Goal: Transaction & Acquisition: Book appointment/travel/reservation

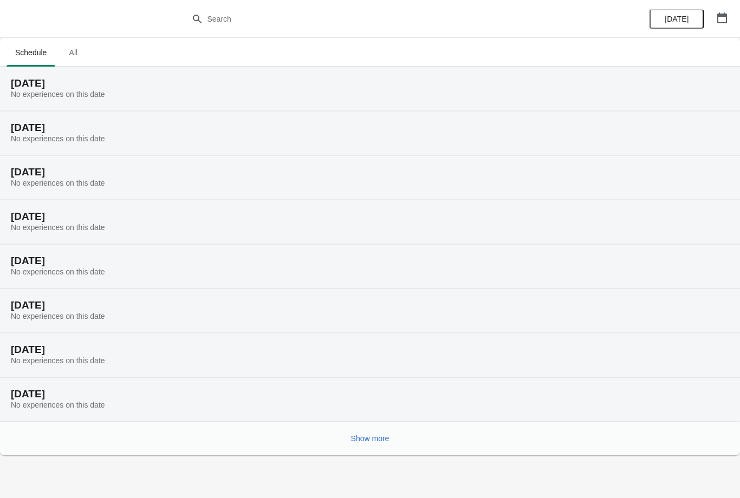
click at [80, 59] on span "All" at bounding box center [73, 52] width 27 height 19
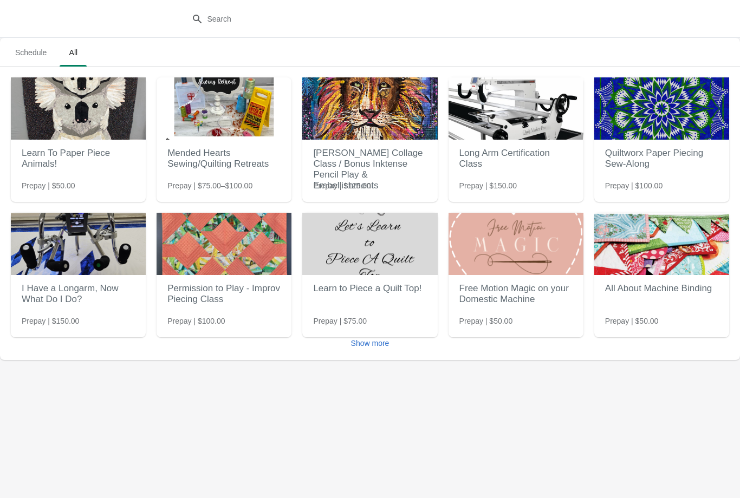
click at [371, 348] on button "Show more" at bounding box center [369, 342] width 47 height 19
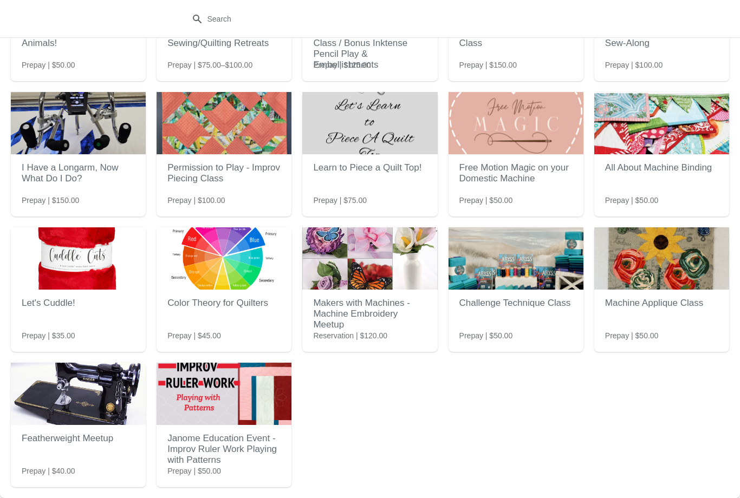
scroll to position [121, 0]
click at [223, 423] on img at bounding box center [223, 394] width 135 height 62
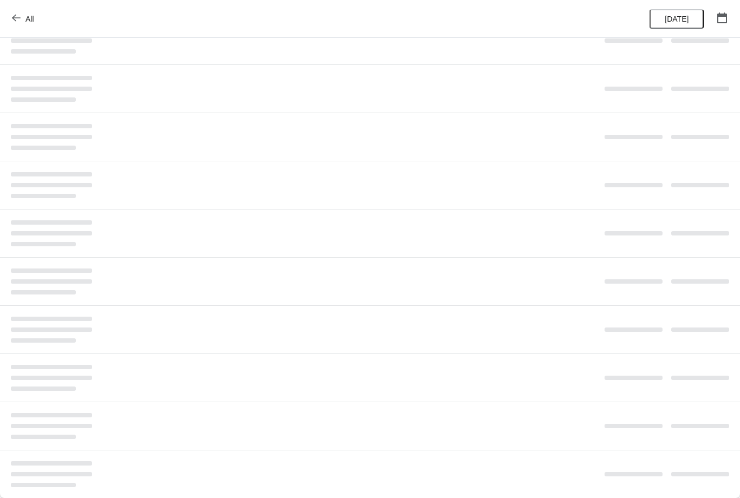
scroll to position [0, 0]
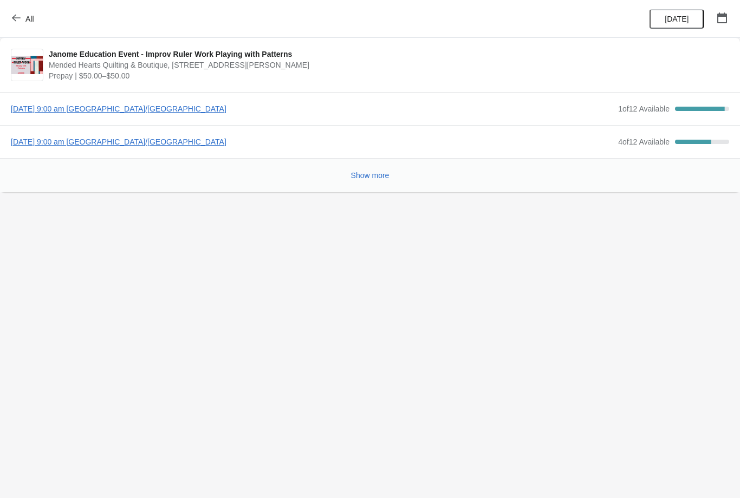
click at [165, 156] on div "[DATE] 9:00 am America/[GEOGRAPHIC_DATA] 4 of 12 Available 66.66666666666666 %" at bounding box center [370, 141] width 740 height 33
click at [192, 145] on span "[DATE] 9:00 am [GEOGRAPHIC_DATA]/[GEOGRAPHIC_DATA]" at bounding box center [311, 141] width 601 height 11
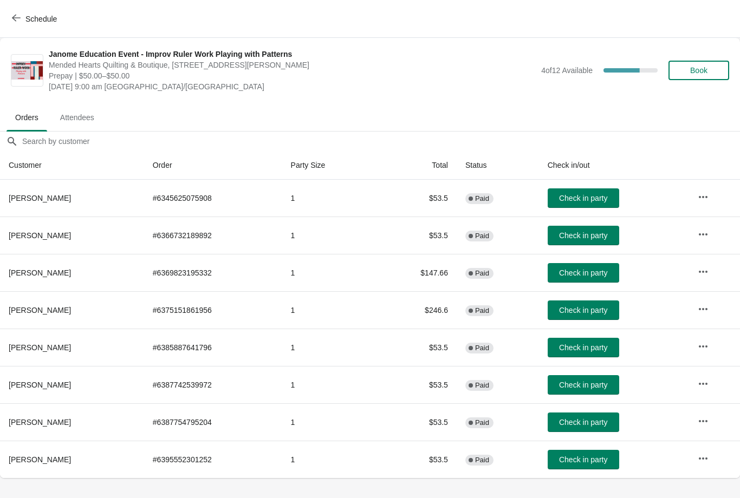
click at [702, 64] on button "Book" at bounding box center [698, 70] width 61 height 19
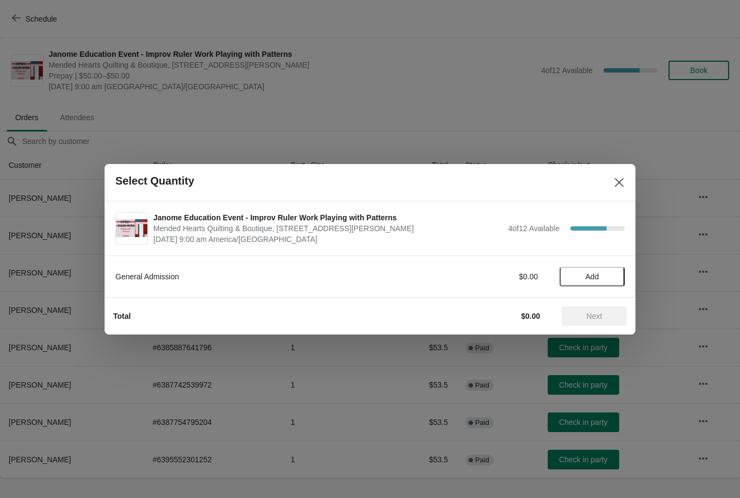
click at [600, 275] on span "Add" at bounding box center [591, 276] width 45 height 9
click at [604, 321] on button "Next" at bounding box center [593, 315] width 65 height 19
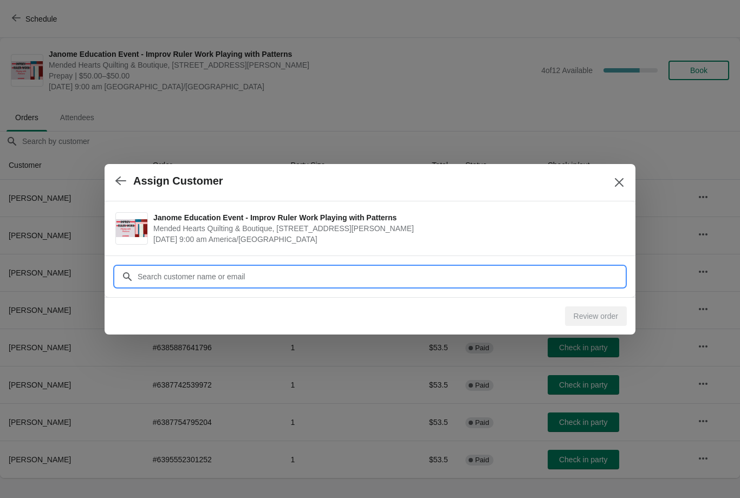
click at [297, 270] on input "Customer" at bounding box center [380, 276] width 487 height 19
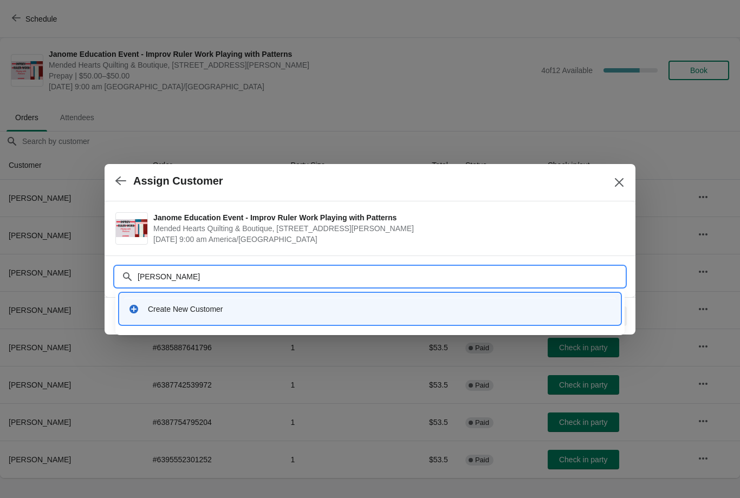
type input "[PERSON_NAME]"
click at [186, 306] on div "Create New Customer" at bounding box center [379, 309] width 463 height 11
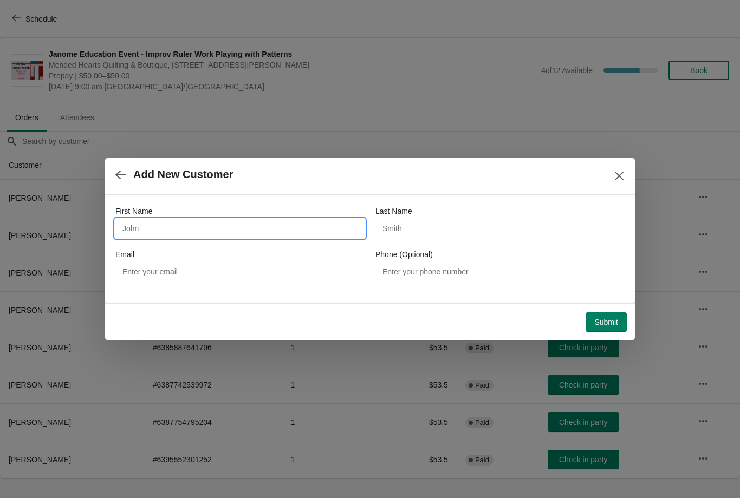
click at [272, 234] on input "First Name" at bounding box center [239, 228] width 249 height 19
type input "[PERSON_NAME]"
click at [466, 234] on input "Last Name" at bounding box center [499, 228] width 249 height 19
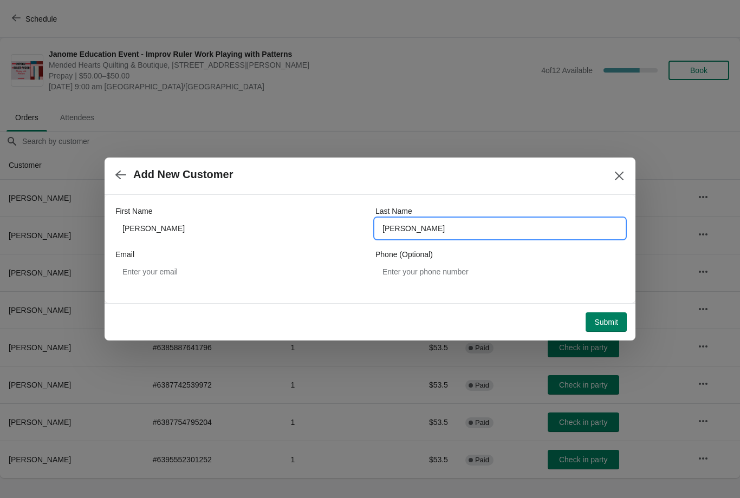
type input "[PERSON_NAME]"
click at [606, 328] on button "Submit" at bounding box center [605, 321] width 41 height 19
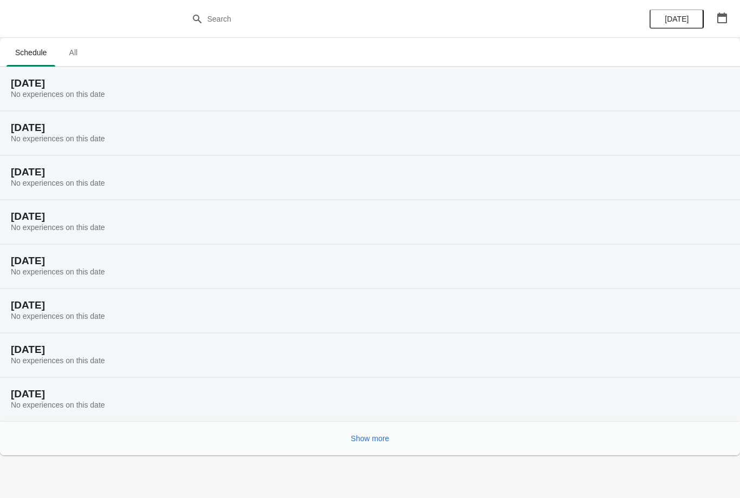
click at [84, 62] on button "All" at bounding box center [72, 52] width 31 height 28
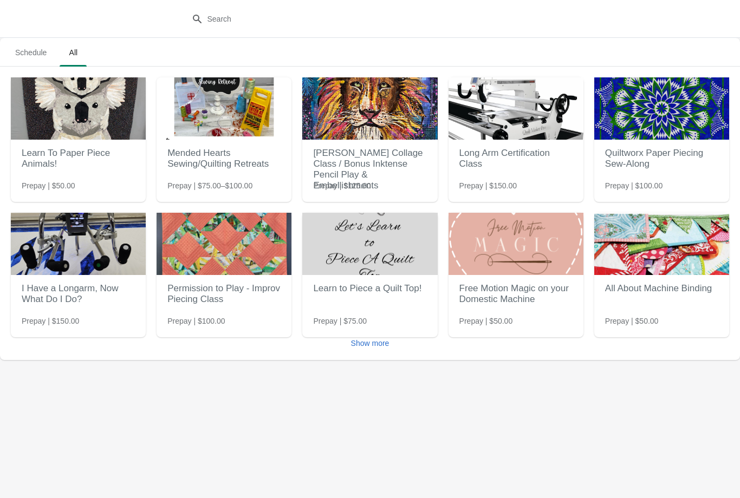
click at [373, 350] on button "Show more" at bounding box center [369, 342] width 47 height 19
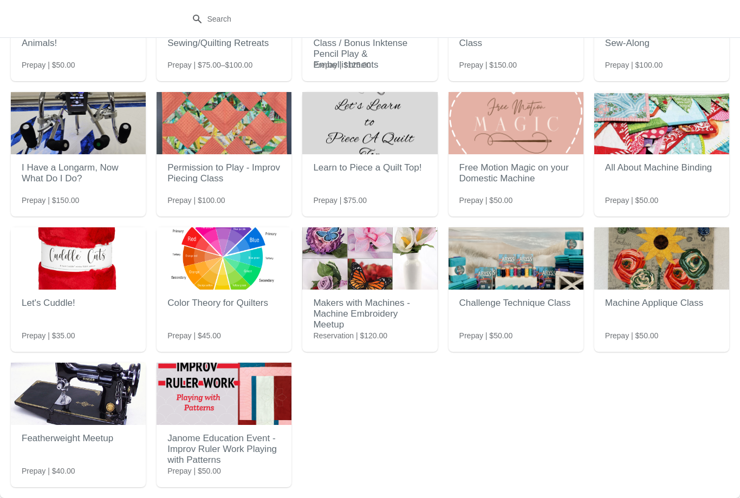
scroll to position [121, 0]
click at [243, 442] on h2 "Janome Education Event - Improv Ruler Work Playing with Patterns" at bounding box center [223, 449] width 113 height 43
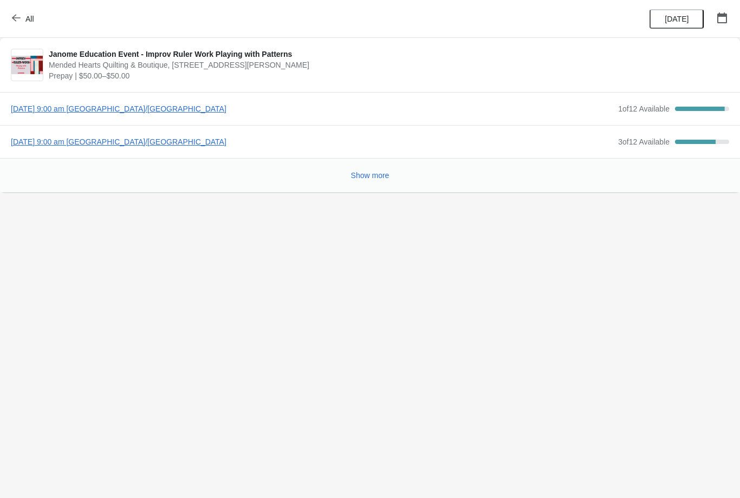
click at [200, 142] on span "[DATE] 9:00 am [GEOGRAPHIC_DATA]/[GEOGRAPHIC_DATA]" at bounding box center [311, 141] width 601 height 11
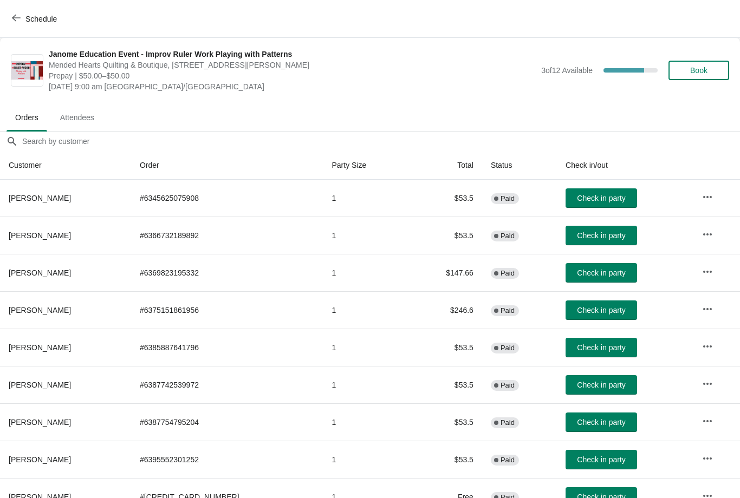
click at [698, 75] on button "Book" at bounding box center [698, 70] width 61 height 19
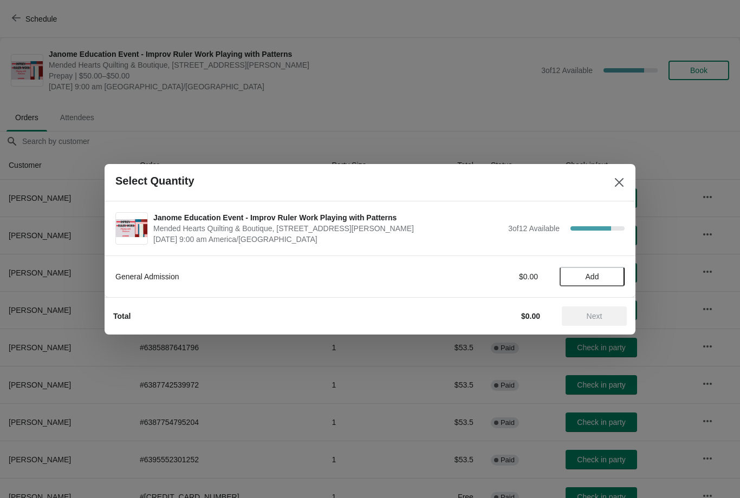
click at [604, 277] on span "Add" at bounding box center [591, 276] width 45 height 9
click at [597, 318] on span "Next" at bounding box center [594, 316] width 16 height 9
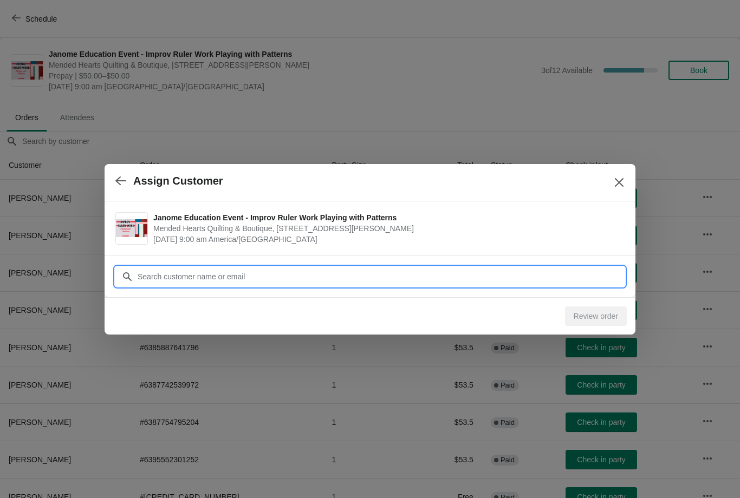
click at [341, 276] on input "Customer" at bounding box center [380, 276] width 487 height 19
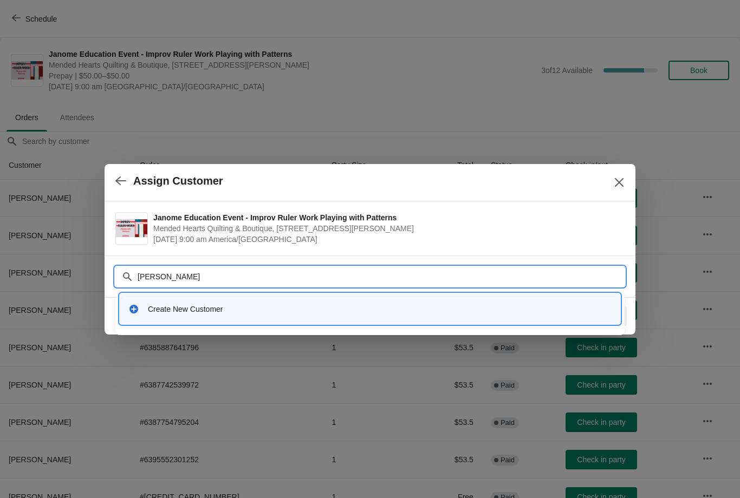
type input "Jennifer Nazano"
click at [207, 305] on div "Create New Customer" at bounding box center [379, 309] width 463 height 11
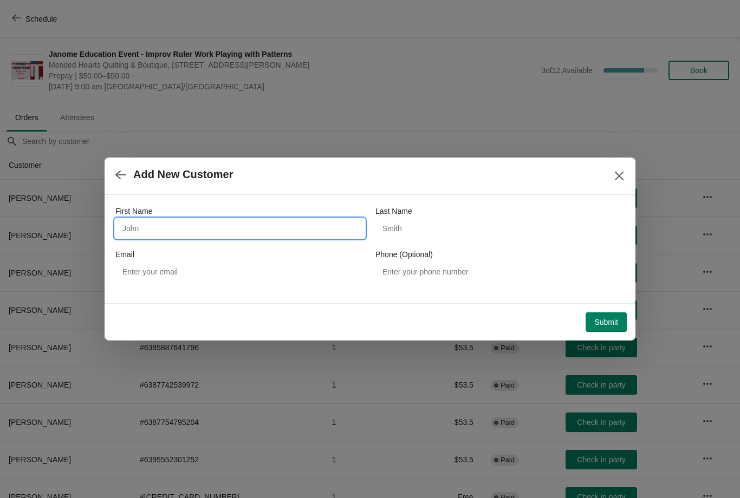
click at [270, 230] on input "First Name" at bounding box center [239, 228] width 249 height 19
type input "Jennifer"
click at [488, 227] on input "Last Name" at bounding box center [499, 228] width 249 height 19
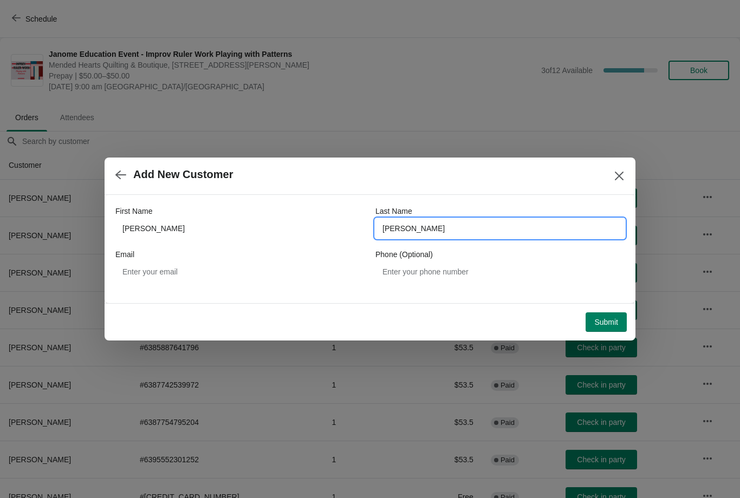
type input "Nazario"
click at [607, 329] on button "Submit" at bounding box center [605, 321] width 41 height 19
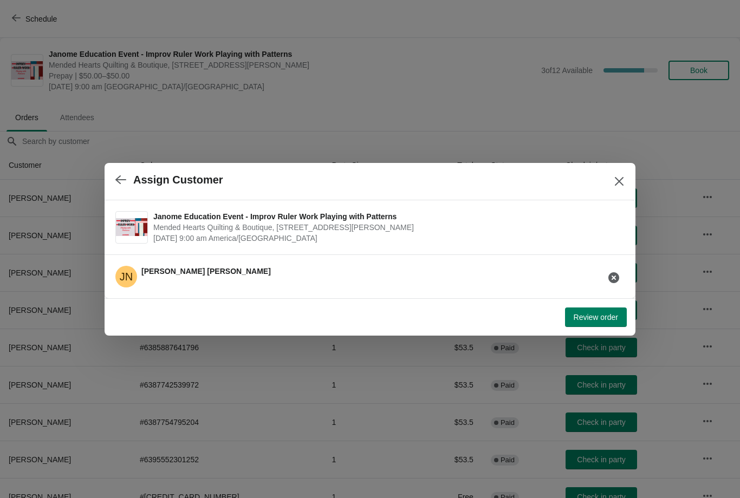
click at [609, 316] on span "Review order" at bounding box center [595, 317] width 44 height 9
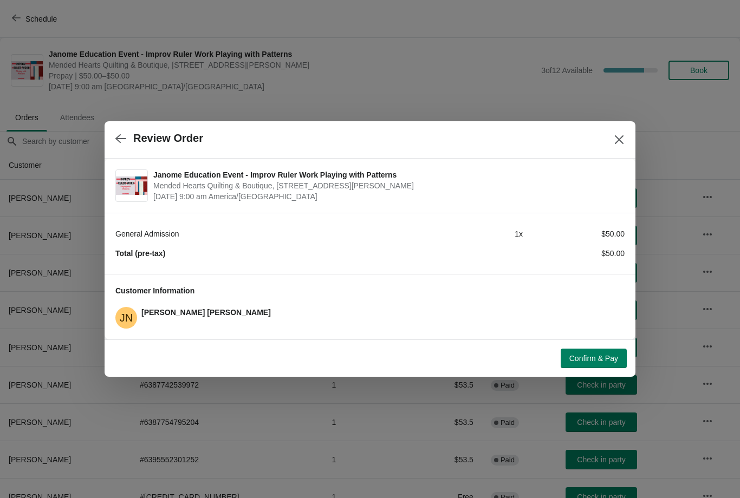
click at [600, 358] on span "Confirm & Pay" at bounding box center [593, 358] width 49 height 9
